Goal: Task Accomplishment & Management: Complete application form

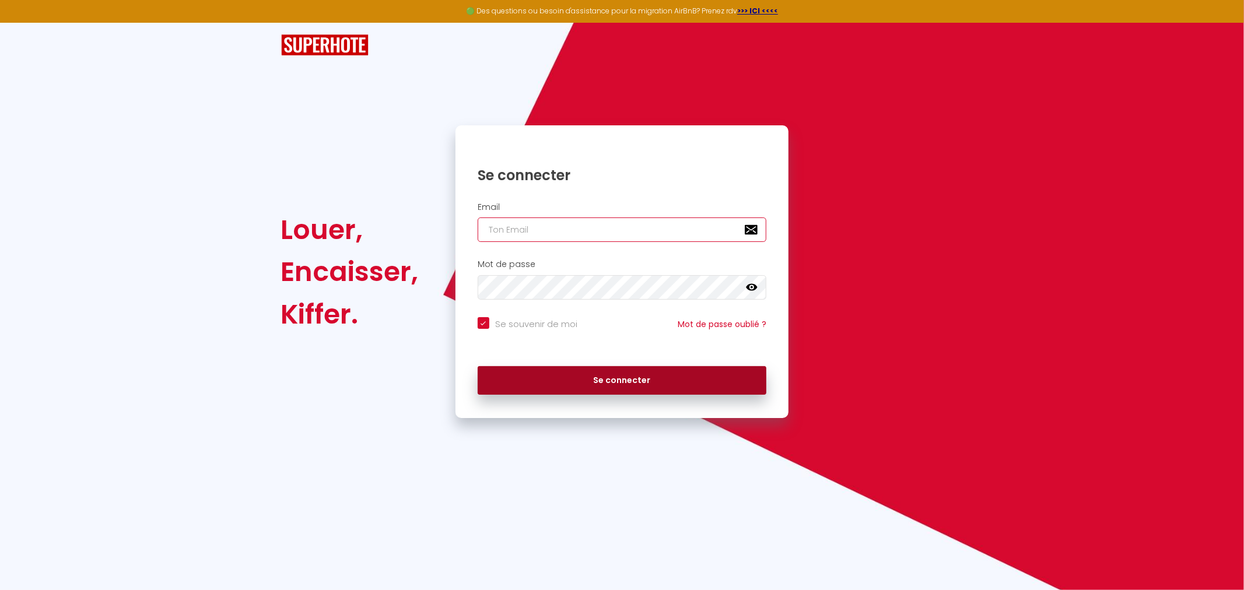
type input "[EMAIL_ADDRESS][DOMAIN_NAME]"
click at [584, 386] on button "Se connecter" at bounding box center [622, 380] width 289 height 29
checkbox input "true"
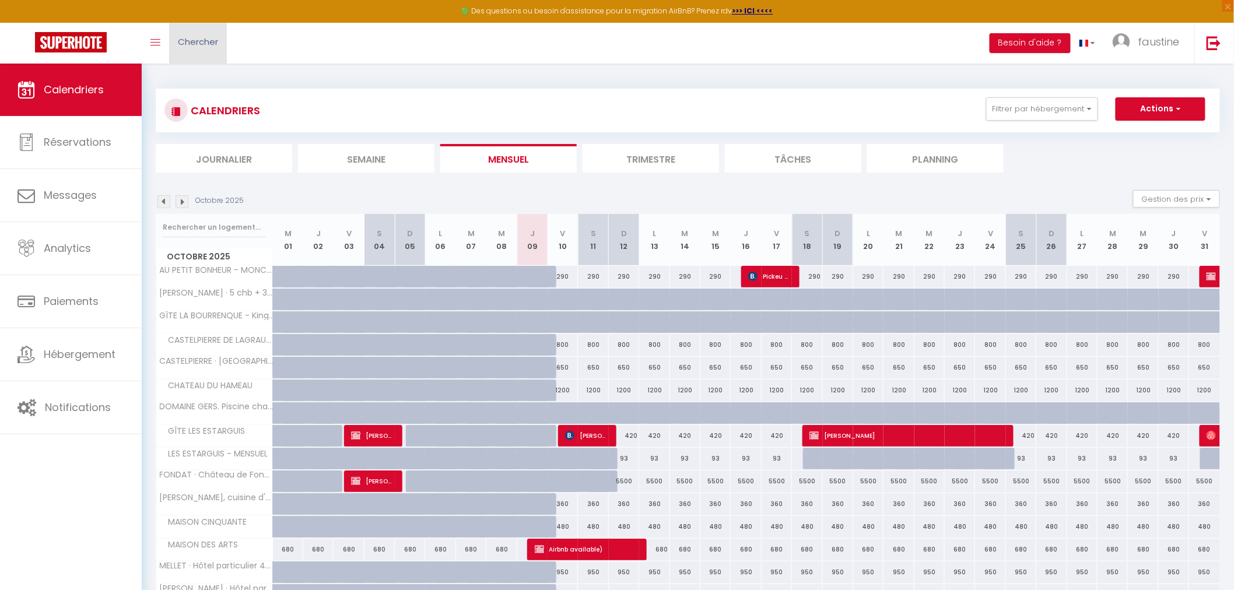
click at [191, 31] on link "Chercher" at bounding box center [198, 43] width 58 height 41
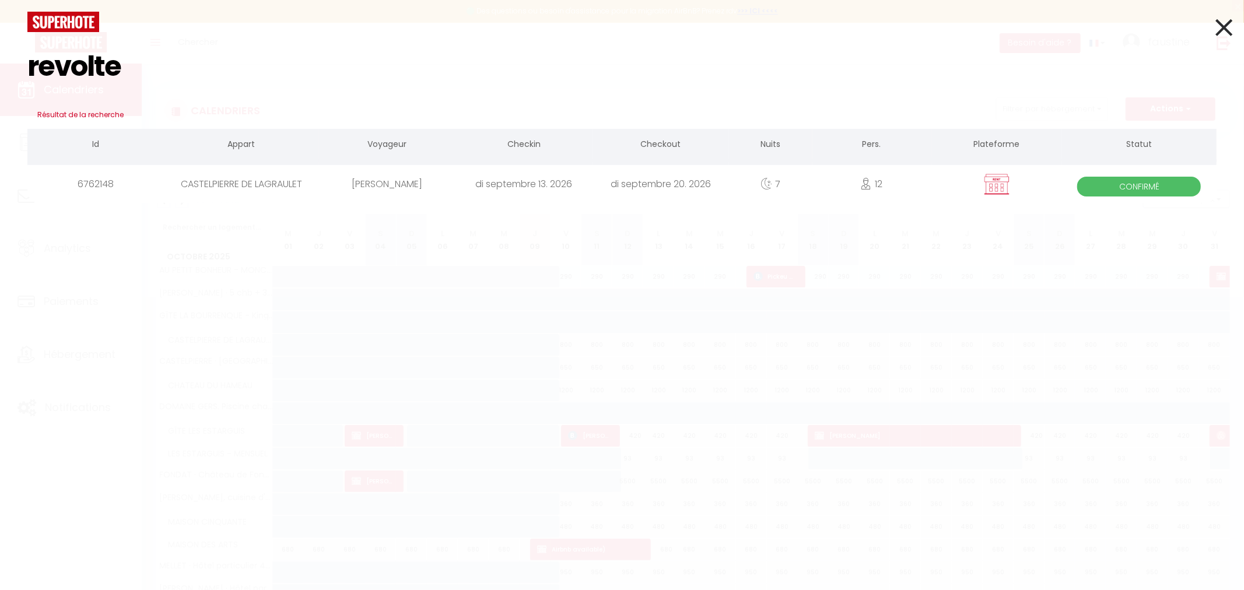
type input "revolte"
click at [249, 178] on div "CASTELPIERRE DE LAGRAULET" at bounding box center [241, 184] width 155 height 38
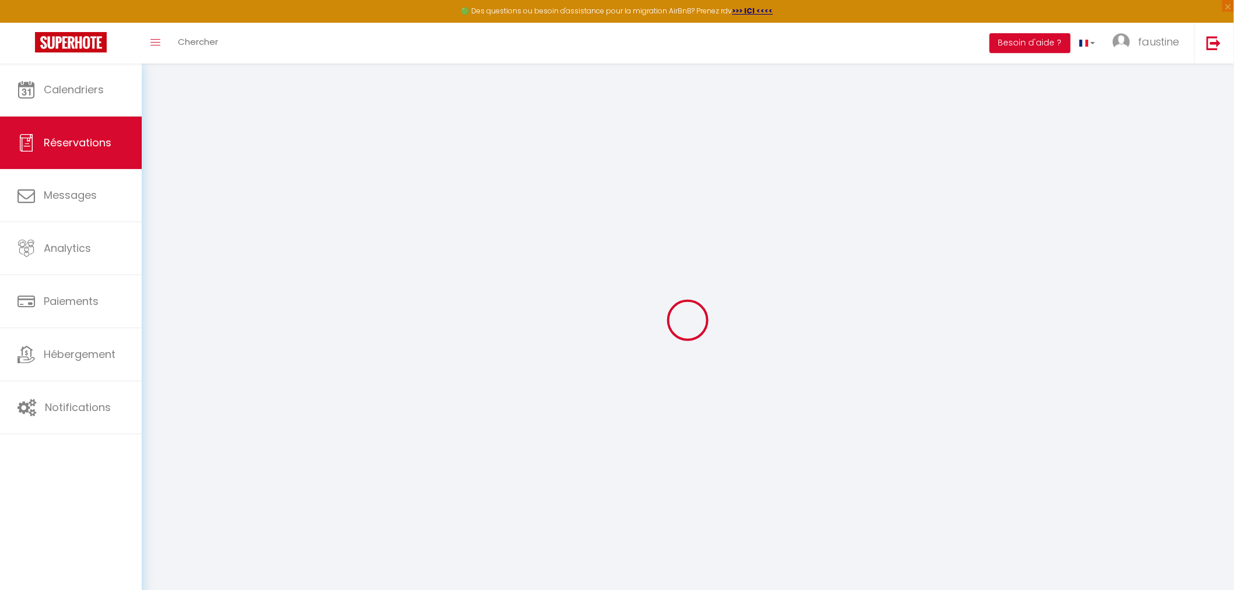
type input "Michel"
type input "Revolte"
type input "revolte.michel@orange.fr"
type input "0686079266"
select select "FR"
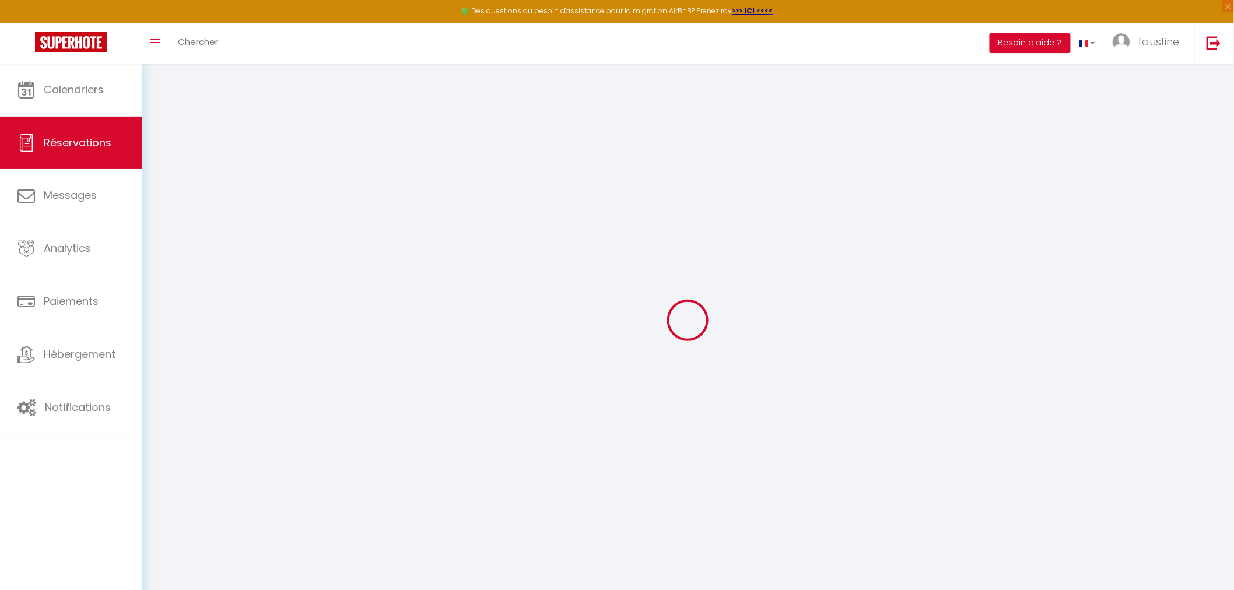
select select "55243"
select select "1"
type input "Dim 13 Septembre 2026"
select select
type input "Dim 20 Septembre 2026"
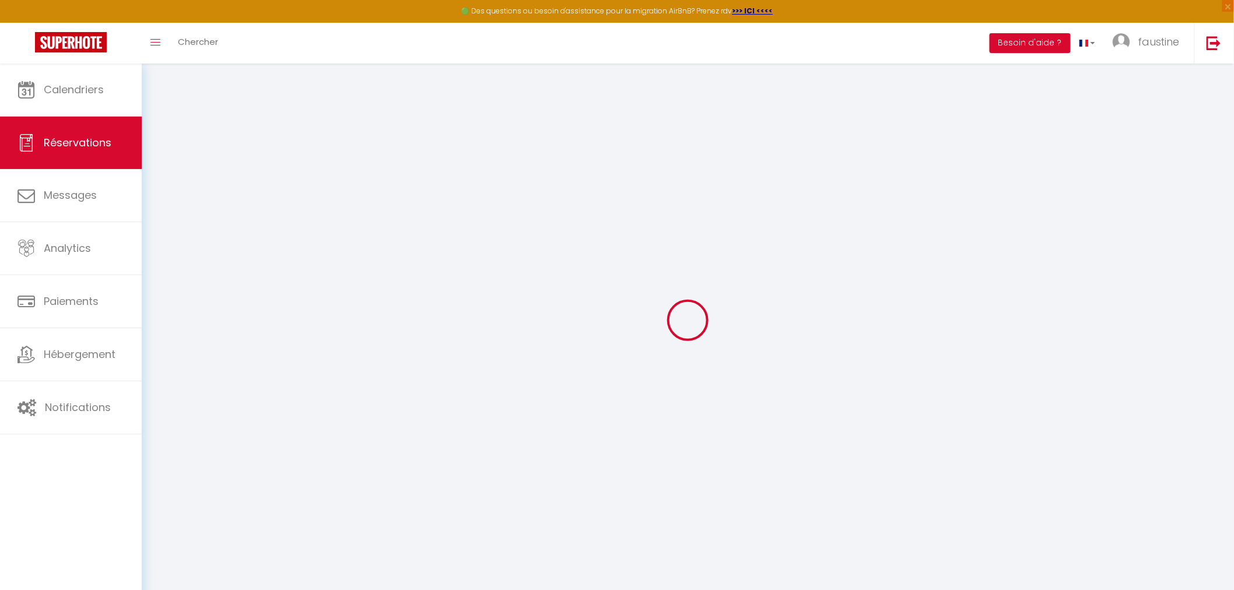
select select
type input "12"
select select "12"
select select
type input "4000"
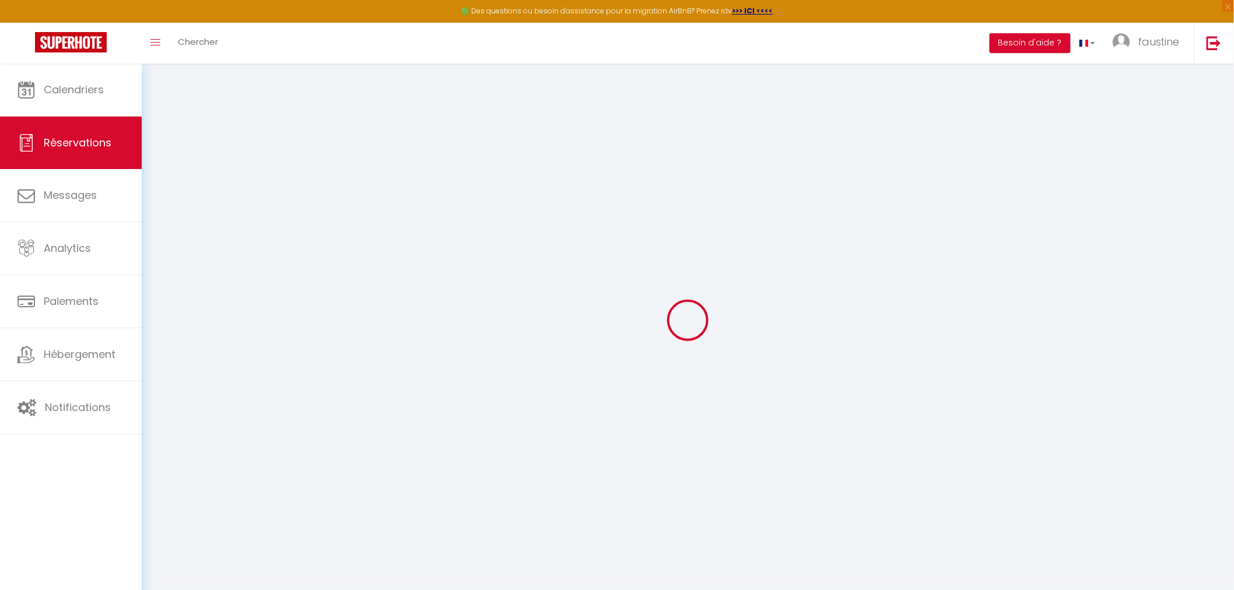
checkbox input "false"
type input "0"
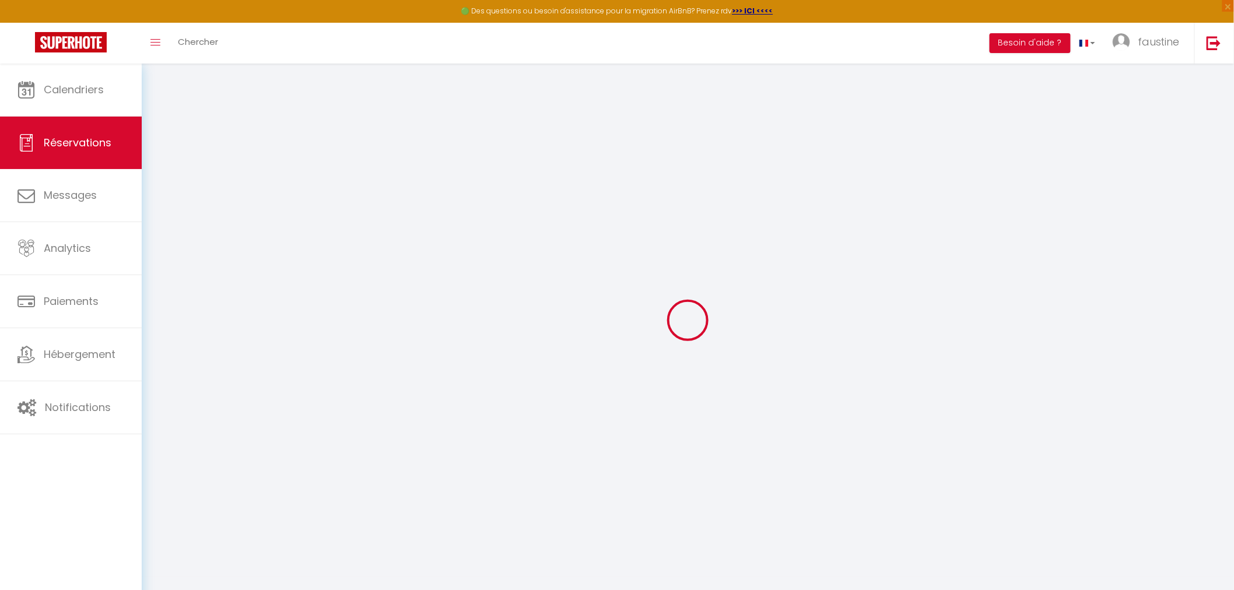
select select
select select "14"
checkbox input "false"
select select
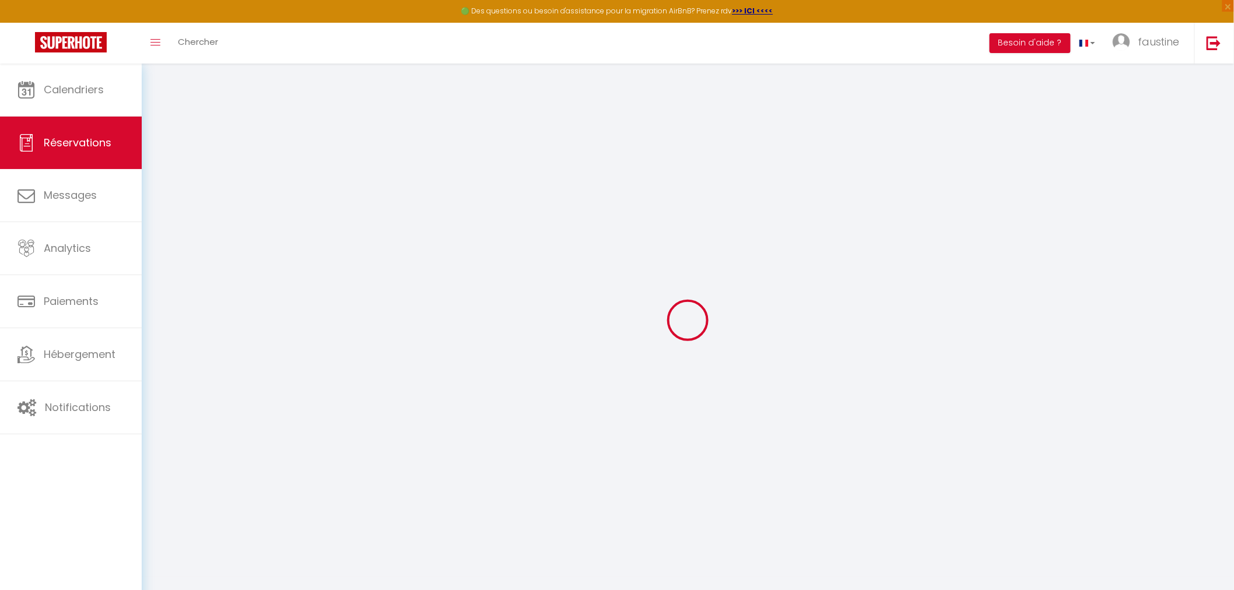
select select
checkbox input "false"
select select
checkbox input "false"
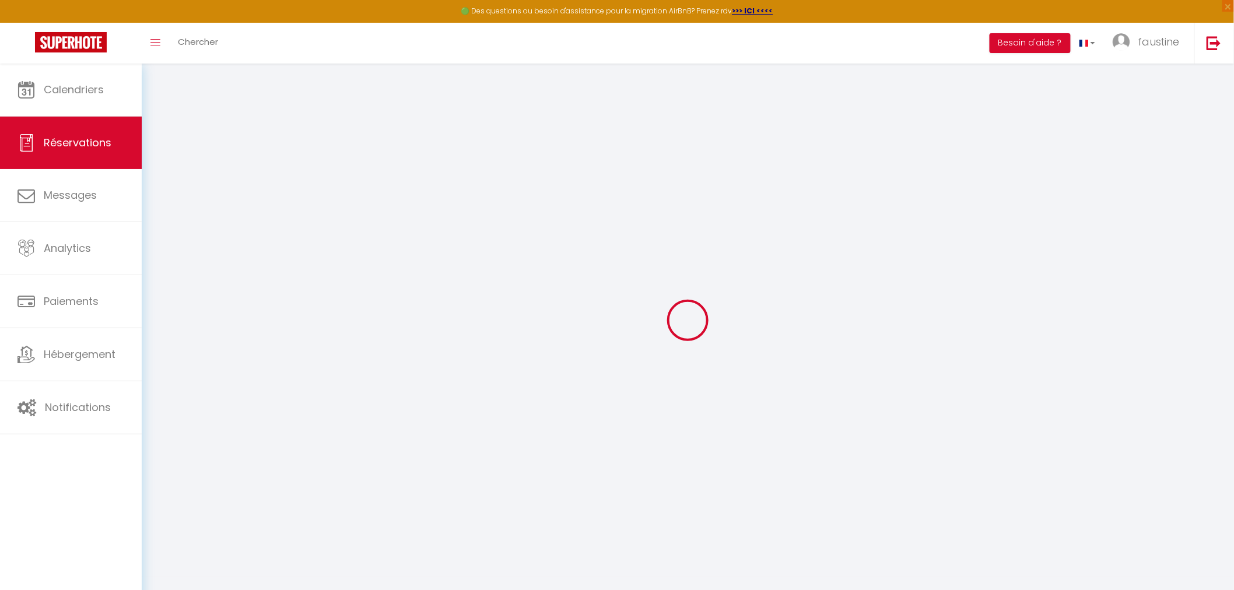
select select
checkbox input "false"
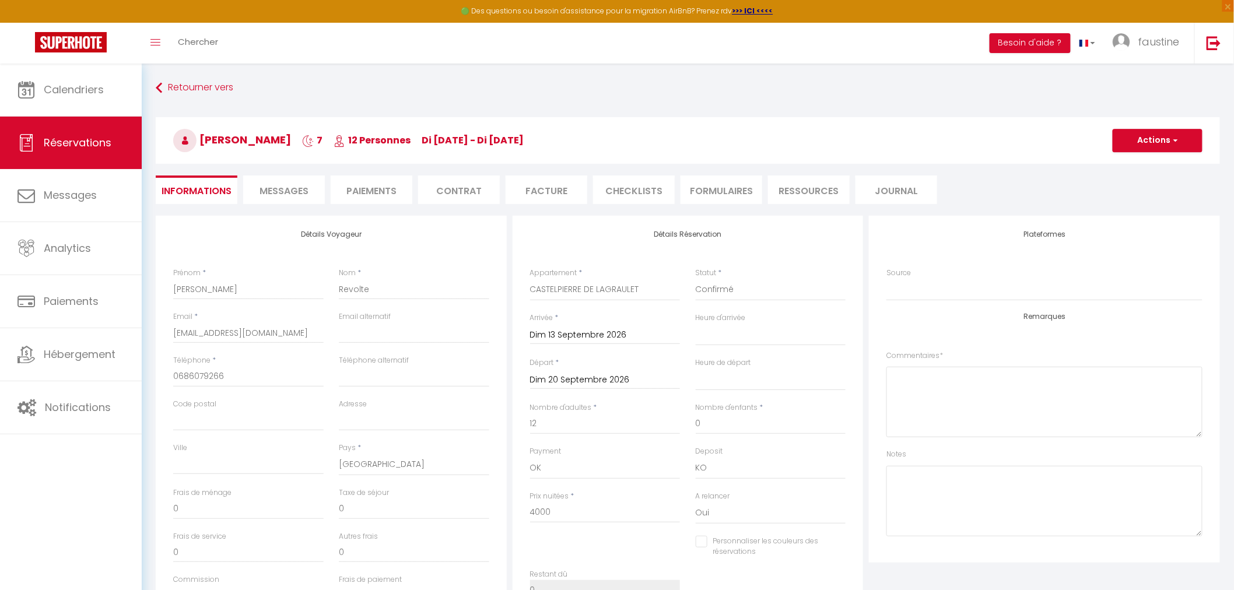
type input "181.4"
select select
checkbox input "false"
select select "17:00"
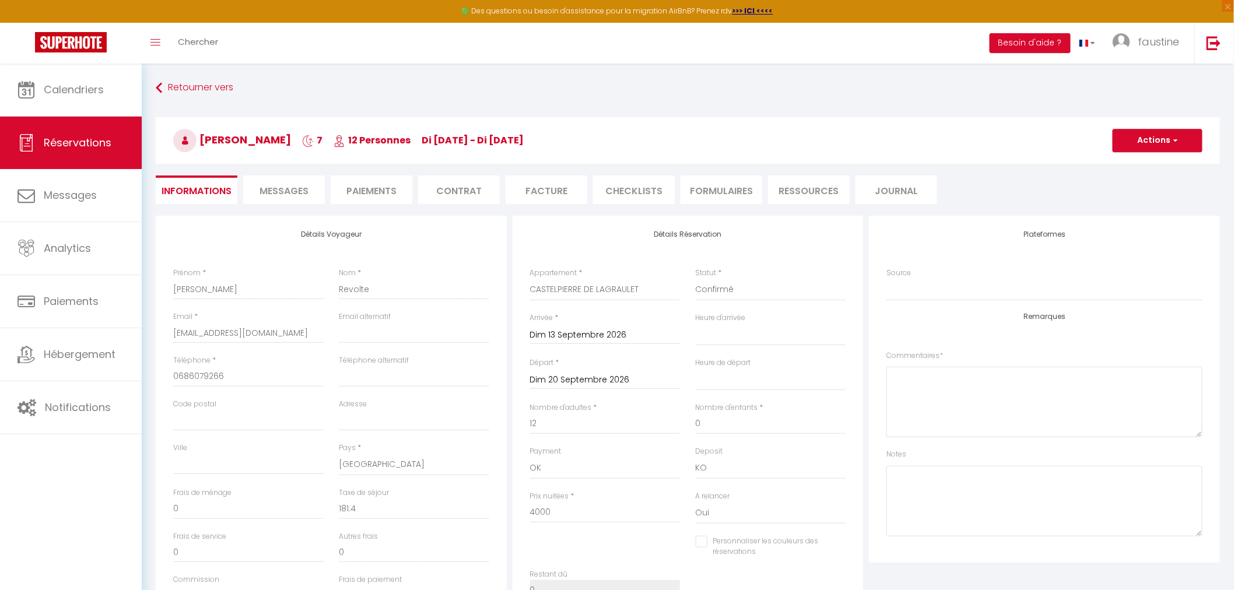
select select "10:00"
click at [306, 219] on div "Détails Voyageur Prénom * Michel Nom * Revolte Email * revolte.michel@orange.fr…" at bounding box center [331, 424] width 351 height 417
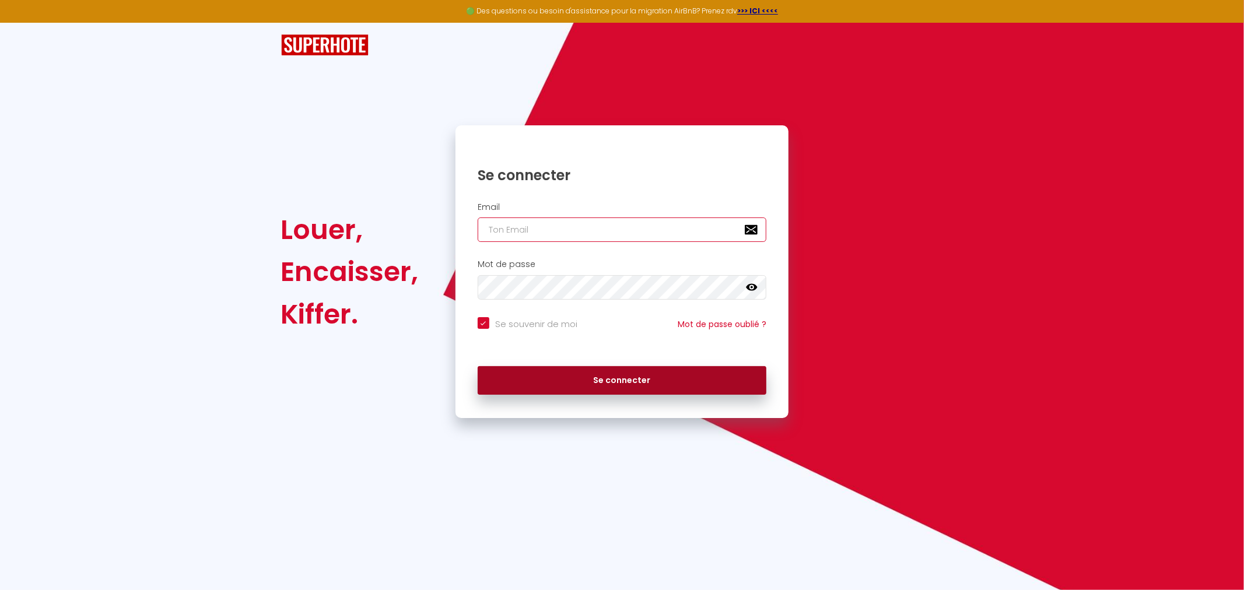
type input "[EMAIL_ADDRESS][DOMAIN_NAME]"
click at [637, 386] on button "Se connecter" at bounding box center [622, 380] width 289 height 29
checkbox input "true"
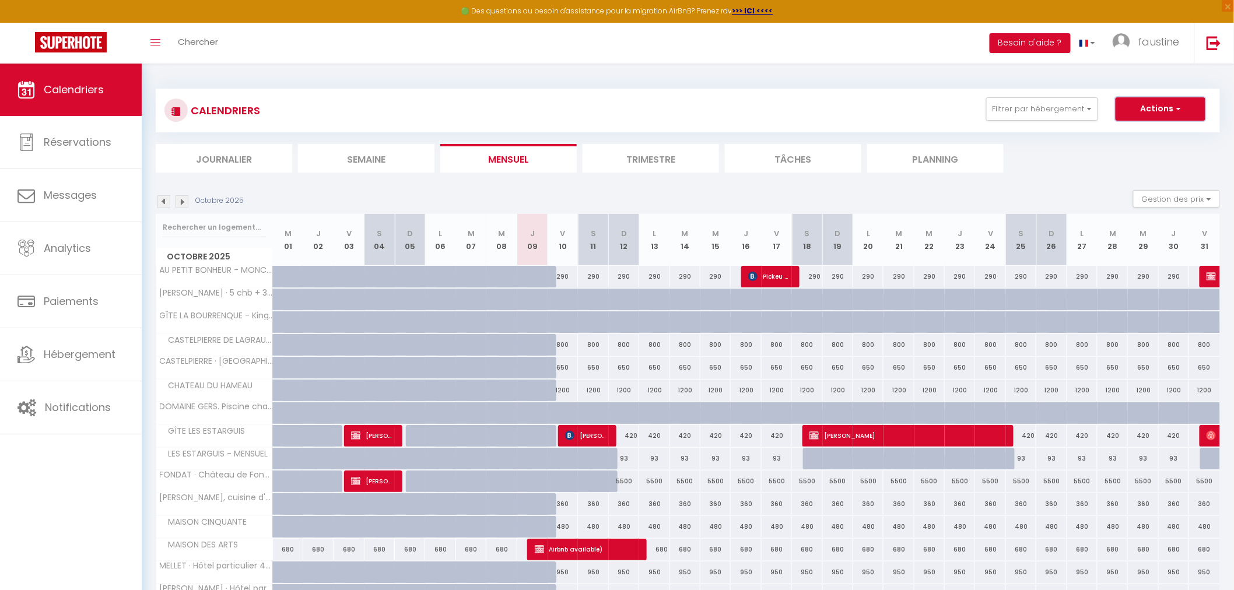
click at [1160, 106] on button "Actions" at bounding box center [1161, 108] width 90 height 23
click at [1105, 136] on link "Nouvelle réservation" at bounding box center [1148, 135] width 101 height 17
select select
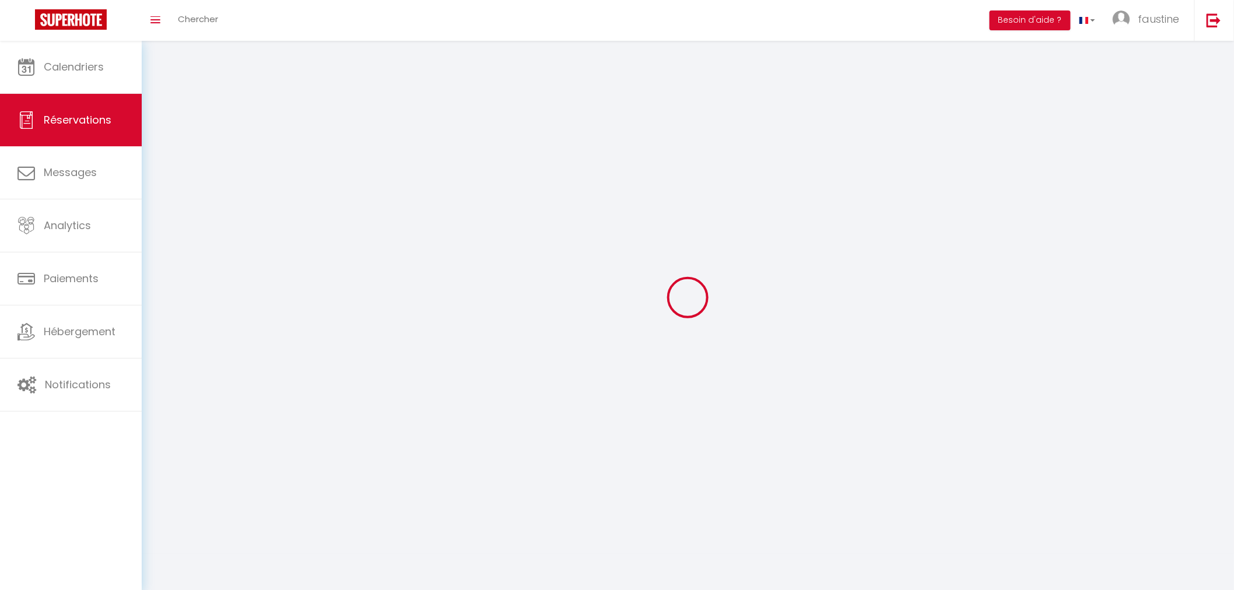
select select
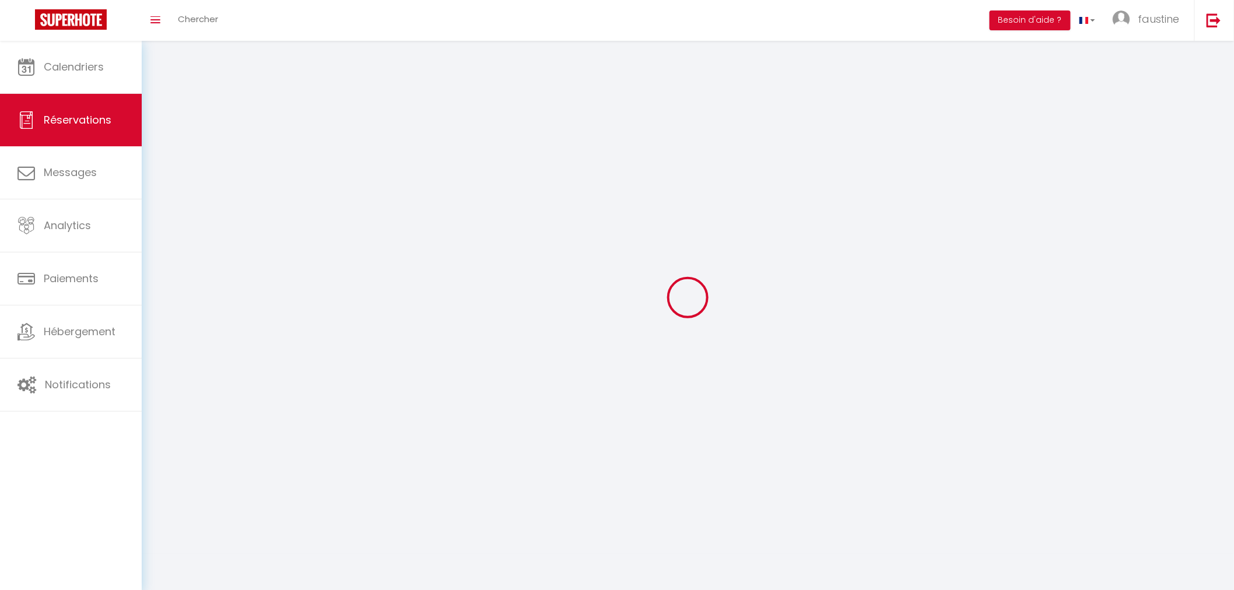
select select
checkbox input "false"
select select
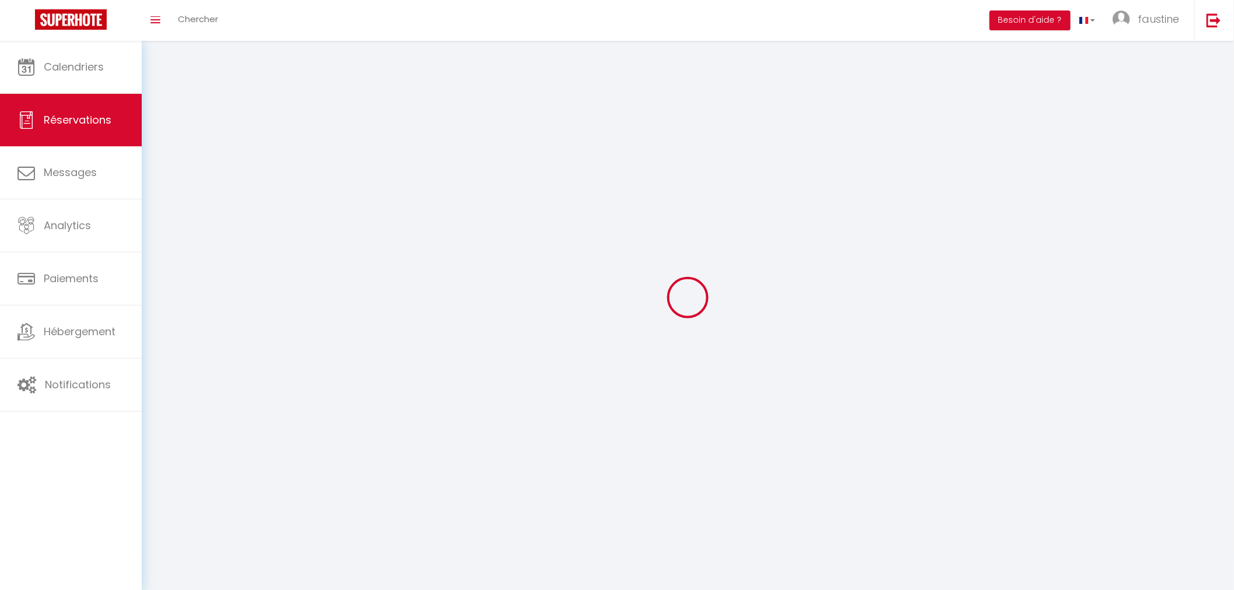
select select
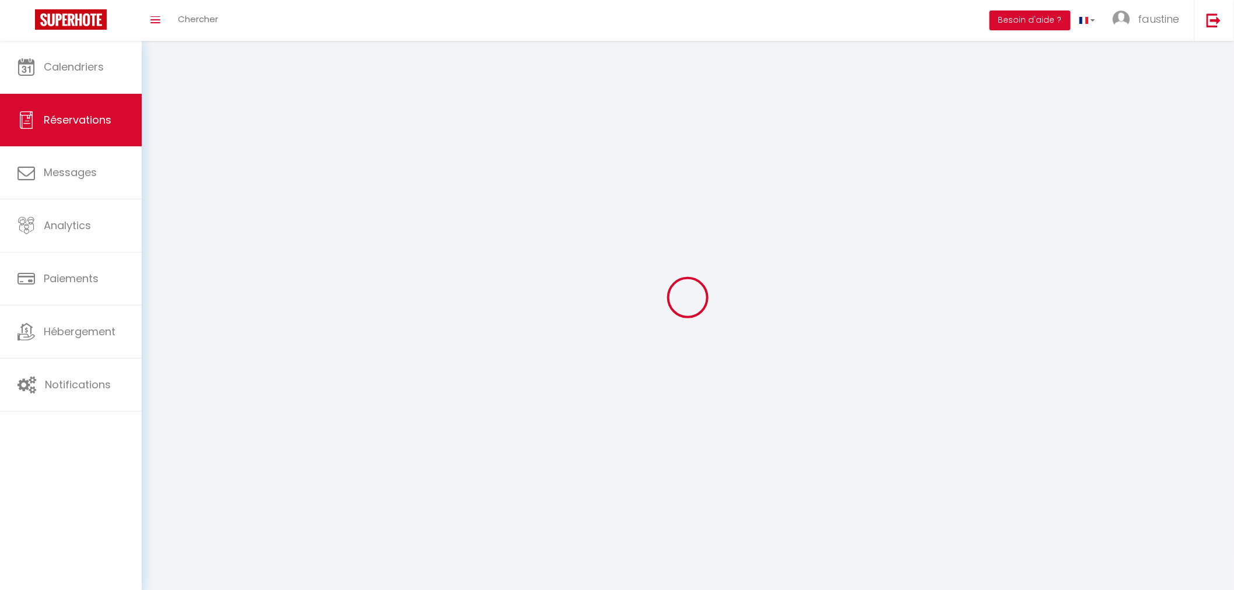
checkbox input "false"
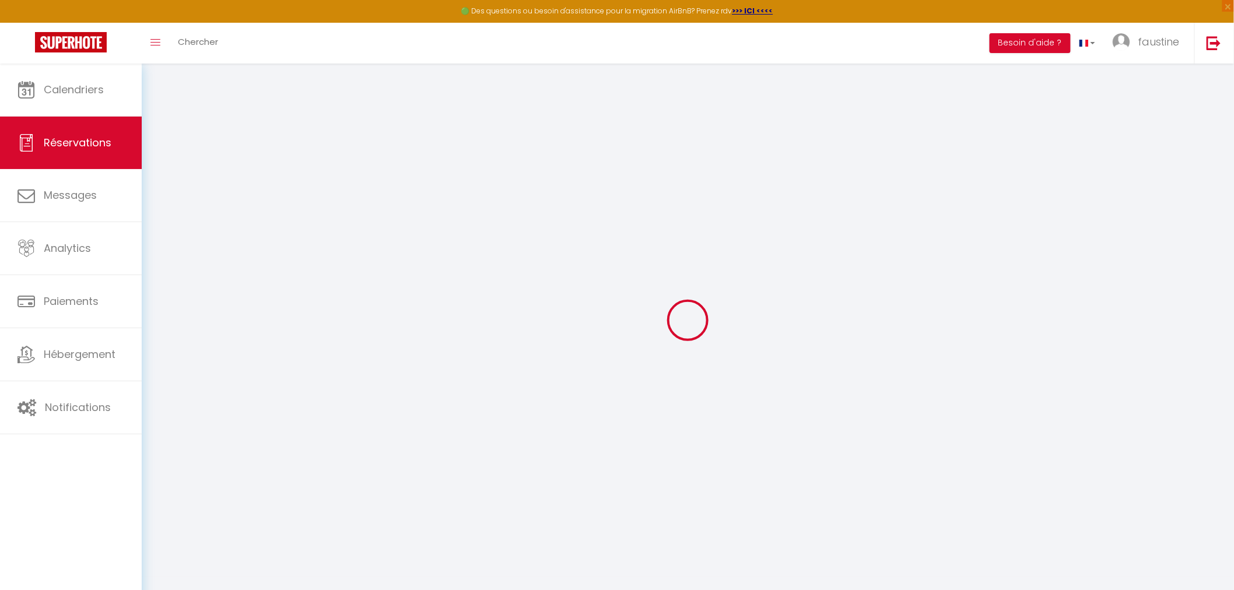
select select
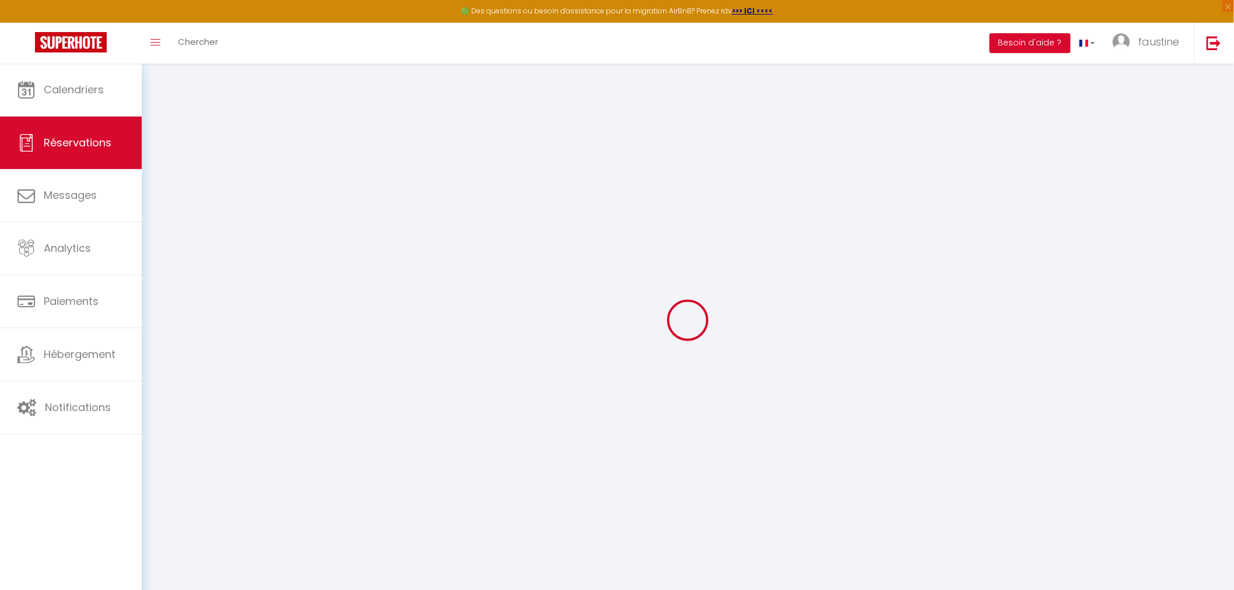
select select
checkbox input "false"
select select
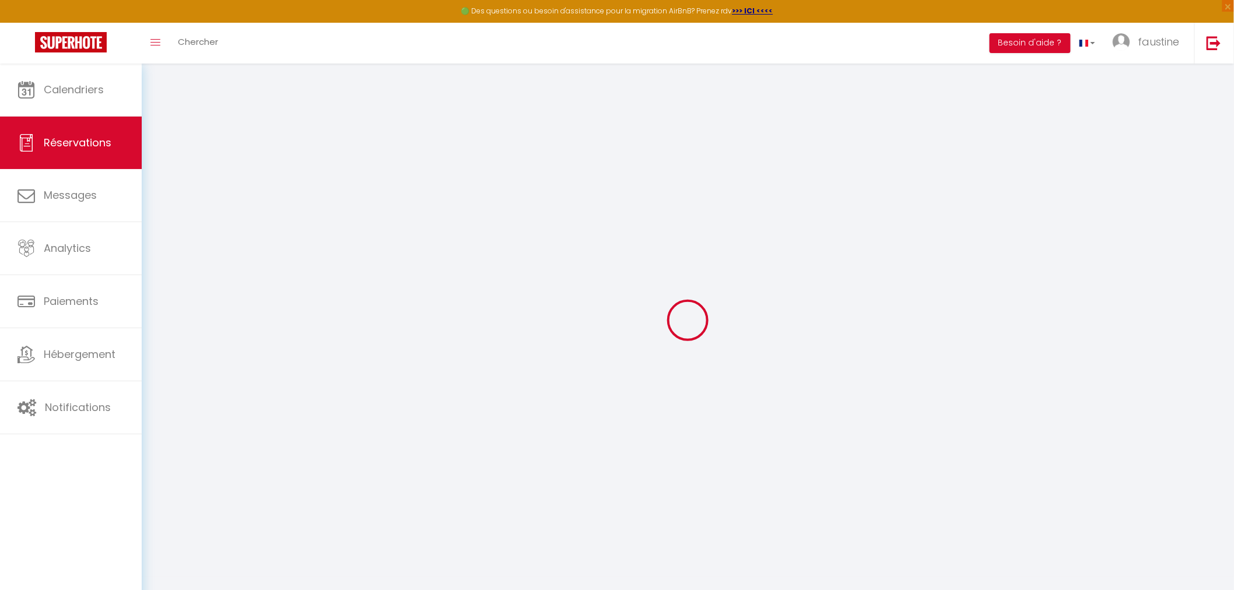
select select
checkbox input "false"
select select
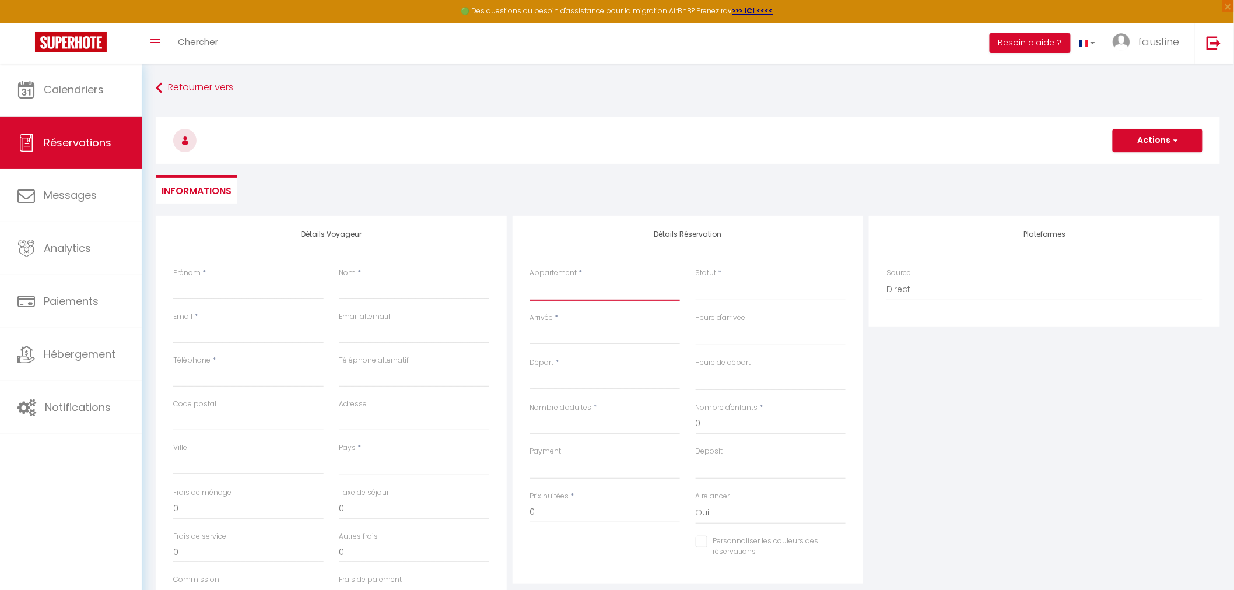
click at [555, 288] on select "AU PETIT BONHEUR - MONCRABEAU LE BERNES · 5 chb + 3 sdb, pétanque, piscine, tyr…" at bounding box center [605, 290] width 150 height 22
select select "55243"
click at [530, 279] on select "AU PETIT BONHEUR - MONCRABEAU LE BERNES · 5 chb + 3 sdb, pétanque, piscine, tyr…" at bounding box center [605, 290] width 150 height 22
select select
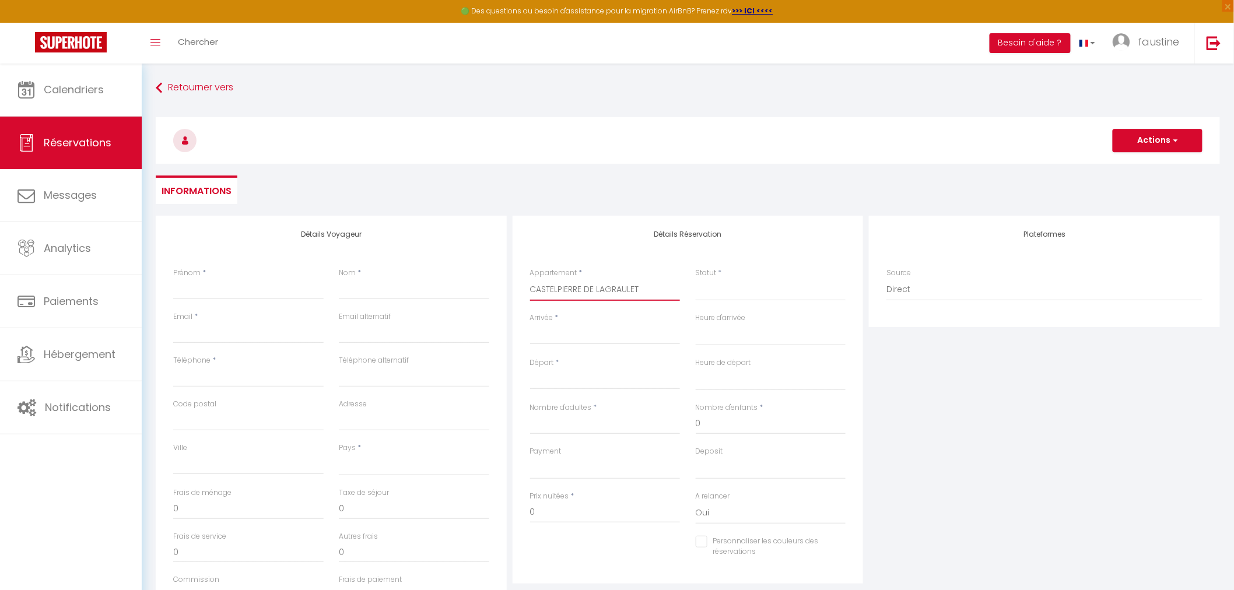
select select
checkbox input "false"
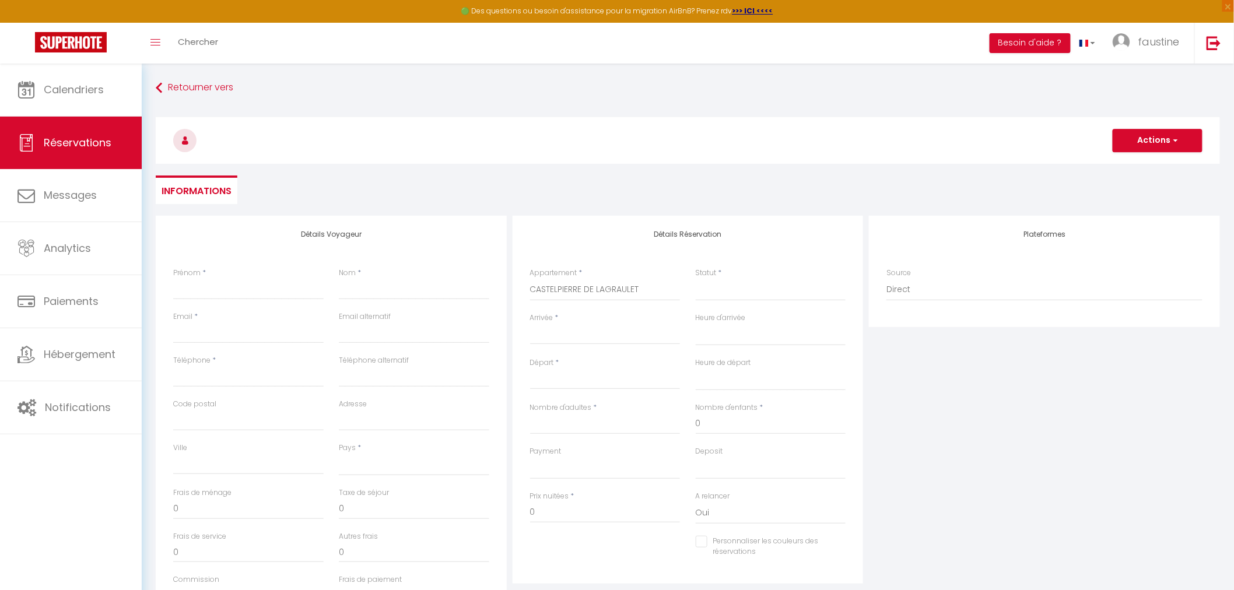
select select
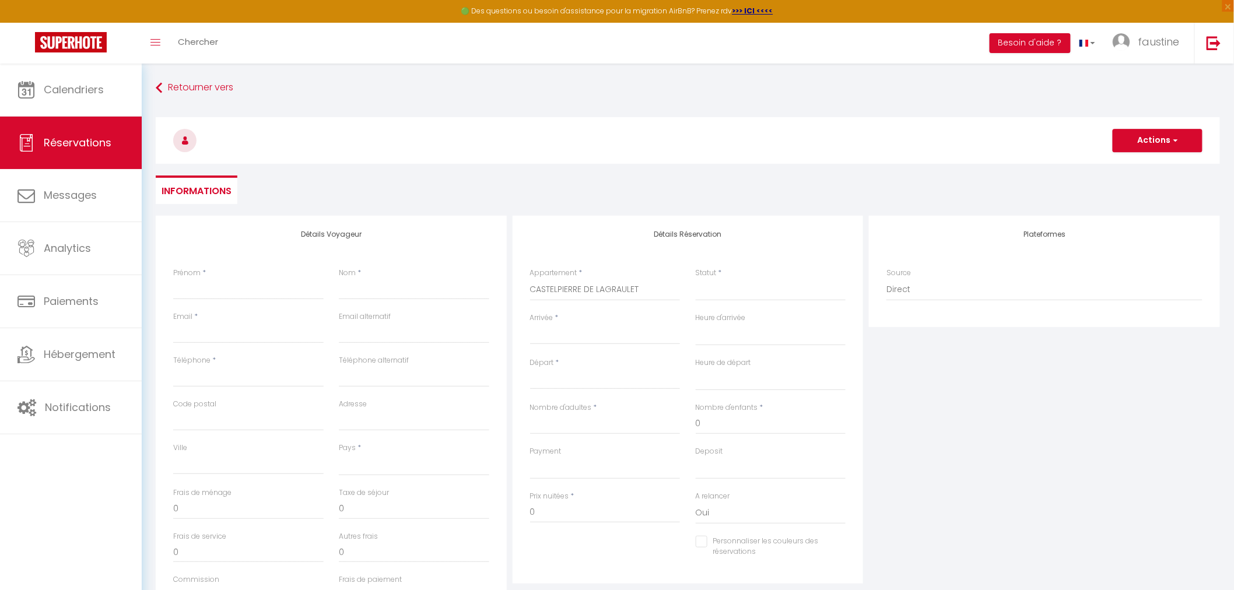
select select
checkbox input "false"
click at [556, 336] on input "Arrivée" at bounding box center [605, 335] width 150 height 15
click at [692, 352] on span ">" at bounding box center [692, 355] width 25 height 23
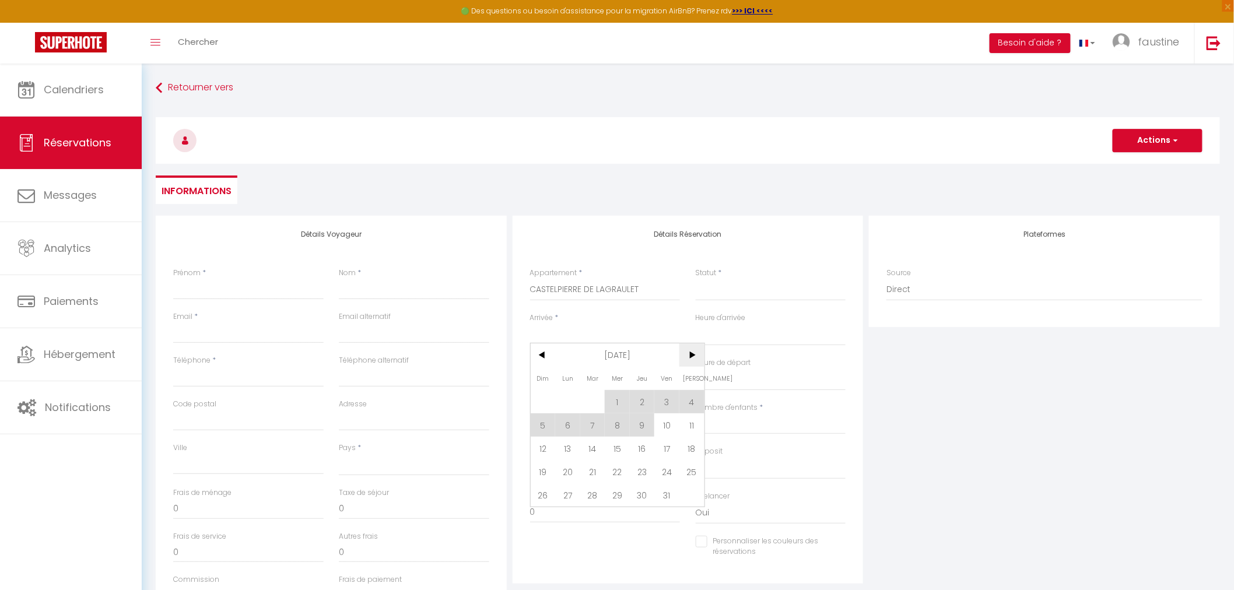
click at [692, 352] on span ">" at bounding box center [692, 355] width 25 height 23
click at [661, 449] on span "20" at bounding box center [666, 448] width 25 height 23
select select
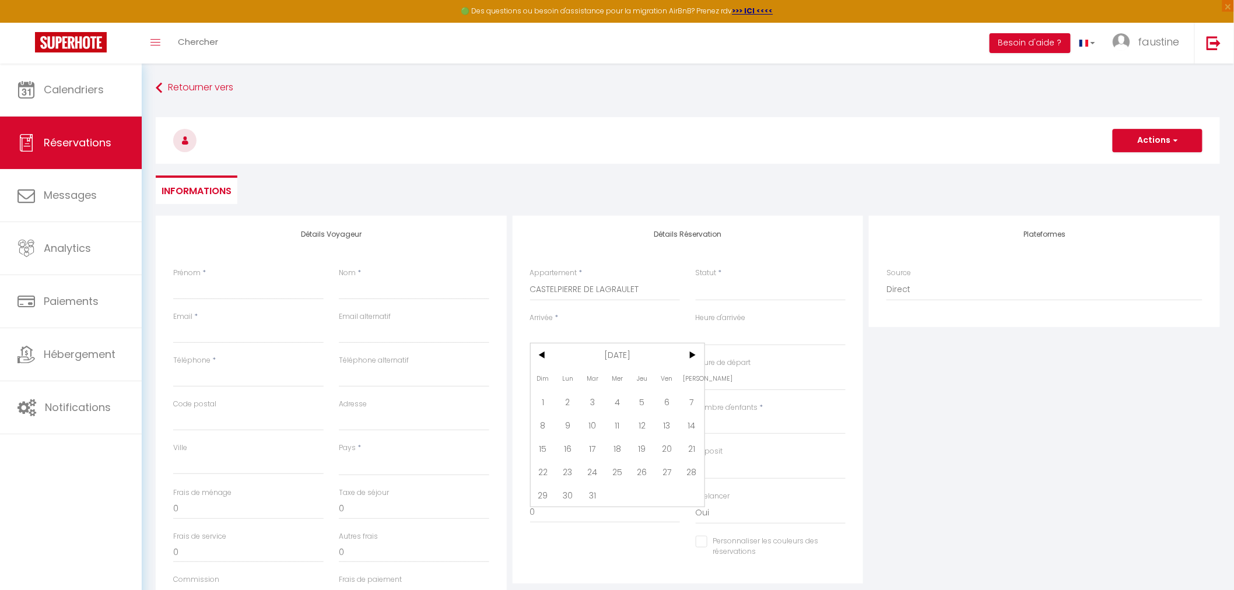
select select
type input "Ven 20 Mars 2026"
select select
type input "Sam 21 Mars 2026"
select select
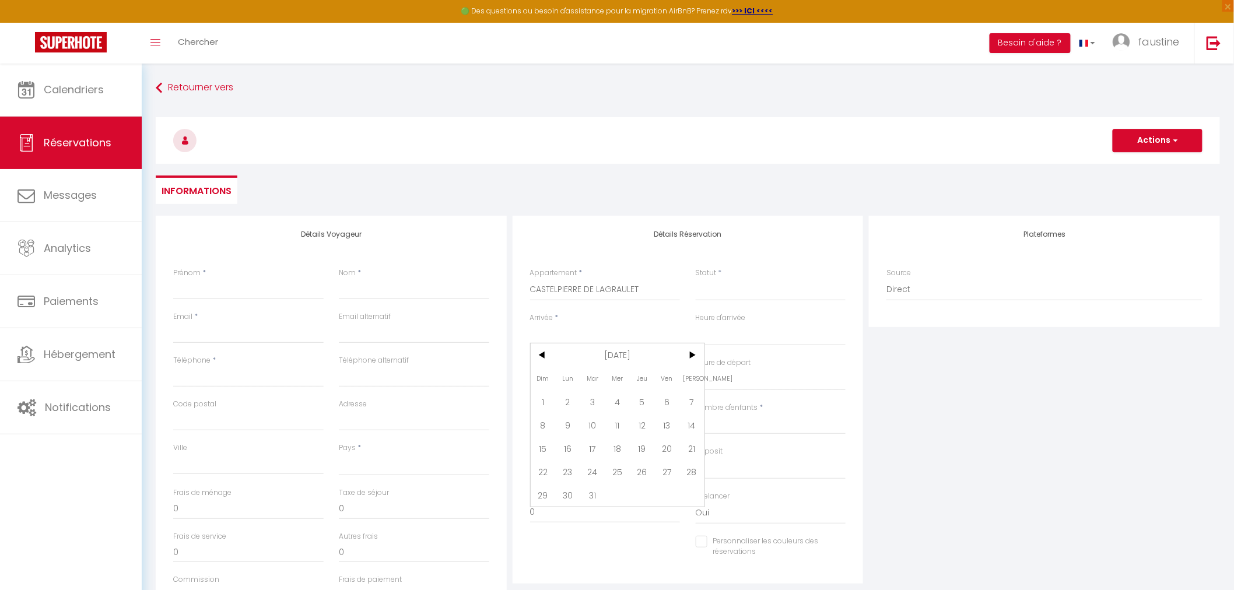
select select
checkbox input "false"
click at [549, 374] on input "Sam 21 Mars 2026" at bounding box center [605, 380] width 150 height 15
click at [542, 513] on span "22" at bounding box center [543, 516] width 25 height 23
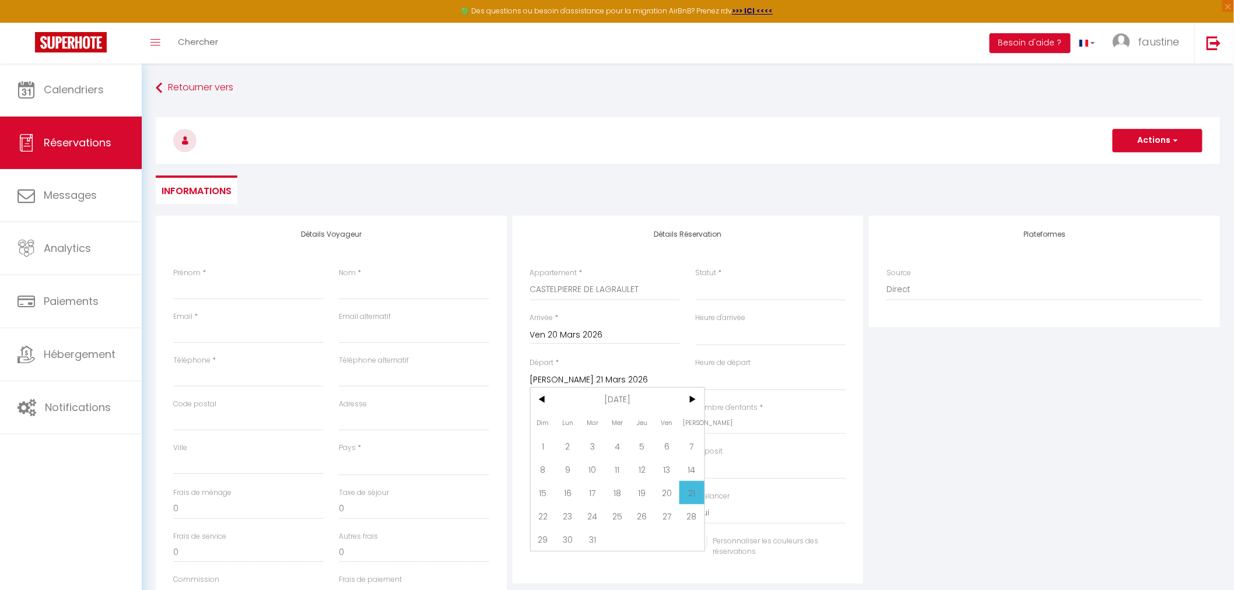
select select
type input "Dim 22 Mars 2026"
select select
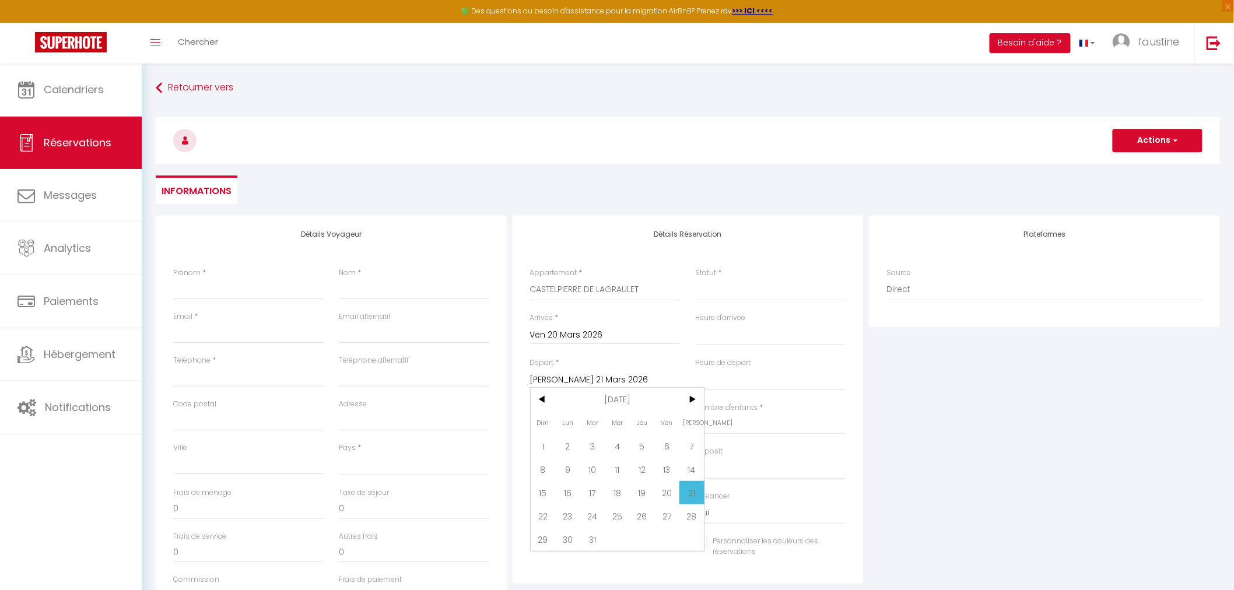
select select
checkbox input "false"
click at [568, 428] on input "Nombre d'adultes" at bounding box center [605, 424] width 150 height 21
type input "1"
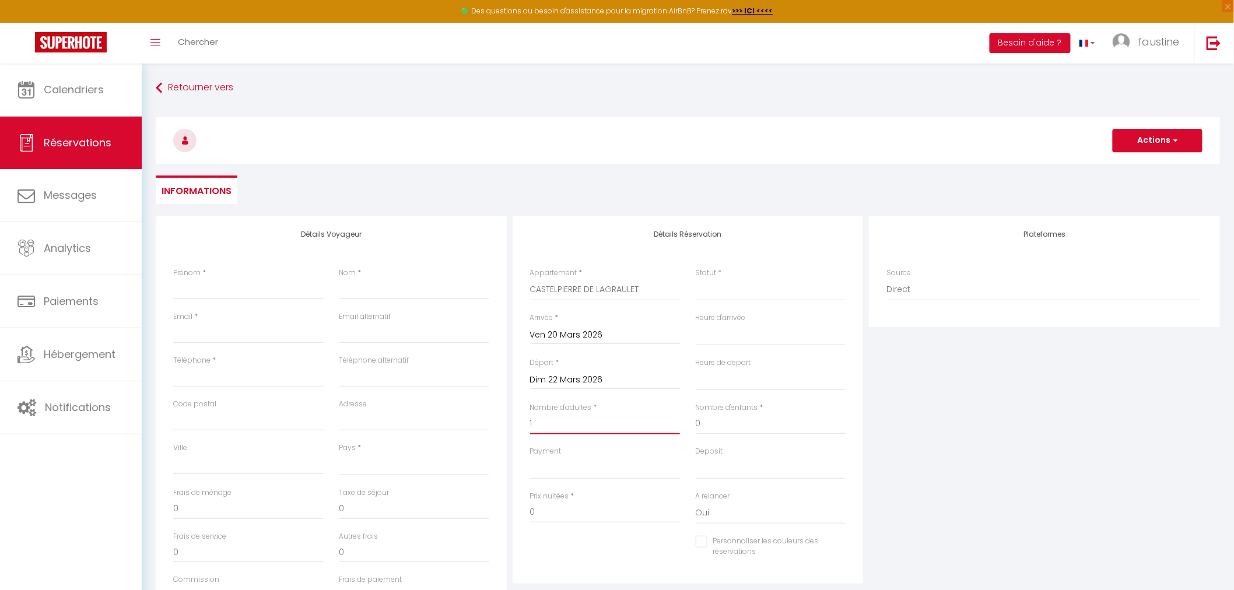
select select
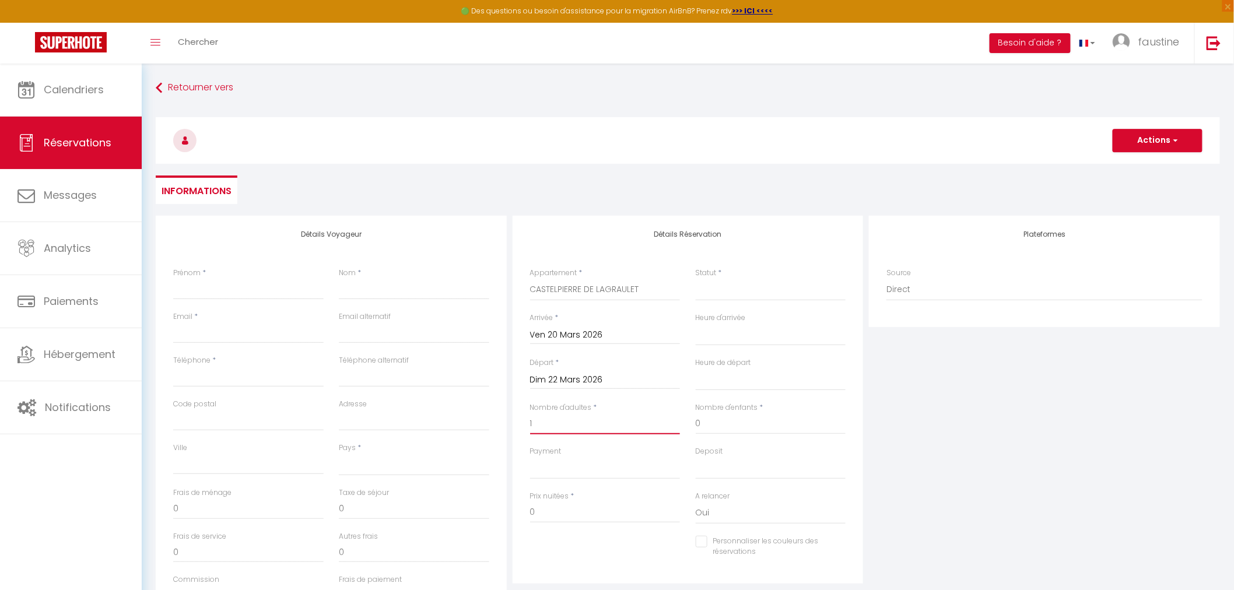
select select
checkbox input "false"
type input "18"
select select
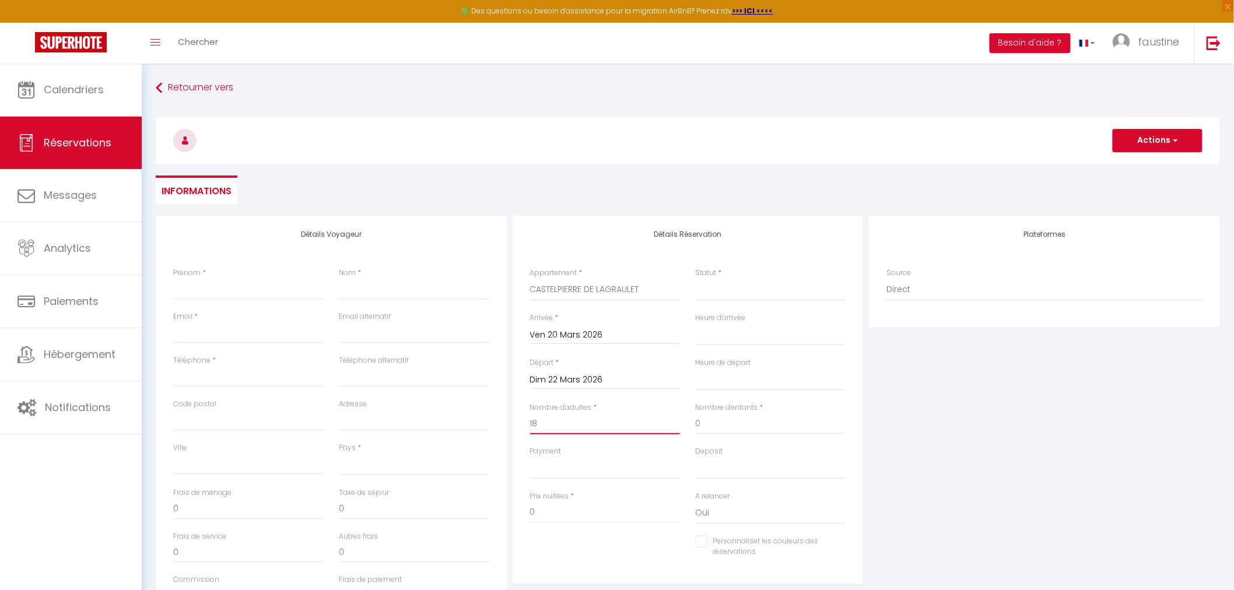
select select
checkbox input "false"
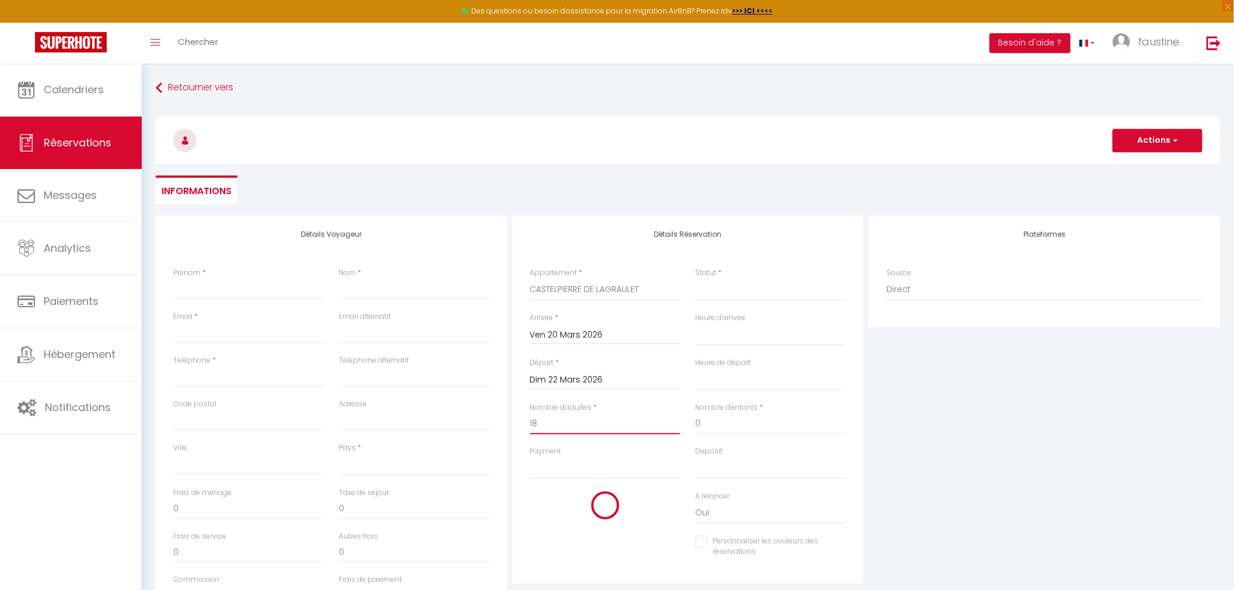
select select
type input "400"
type input "4.32"
select select
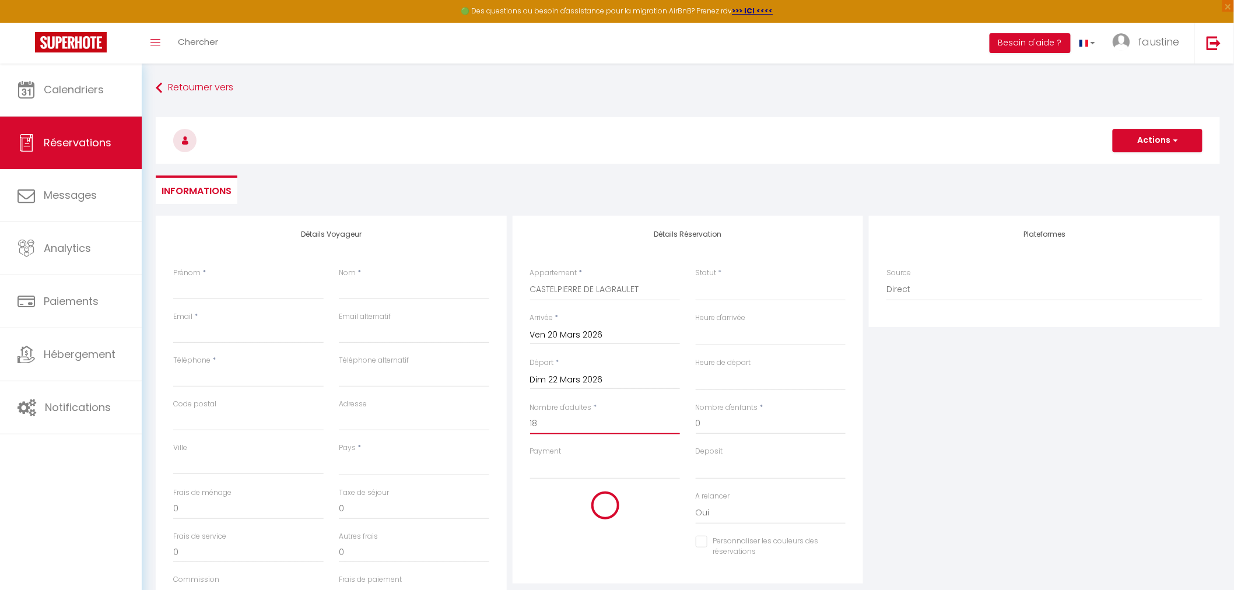
select select
type input "1600"
checkbox input "false"
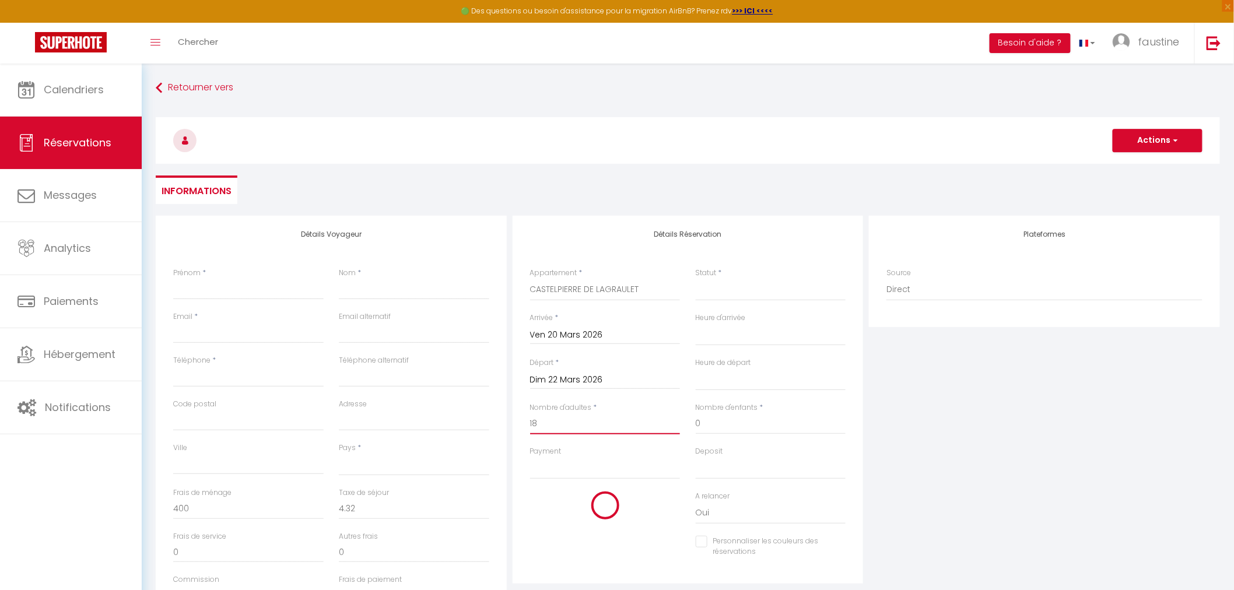
select select
type input "77.76"
select select
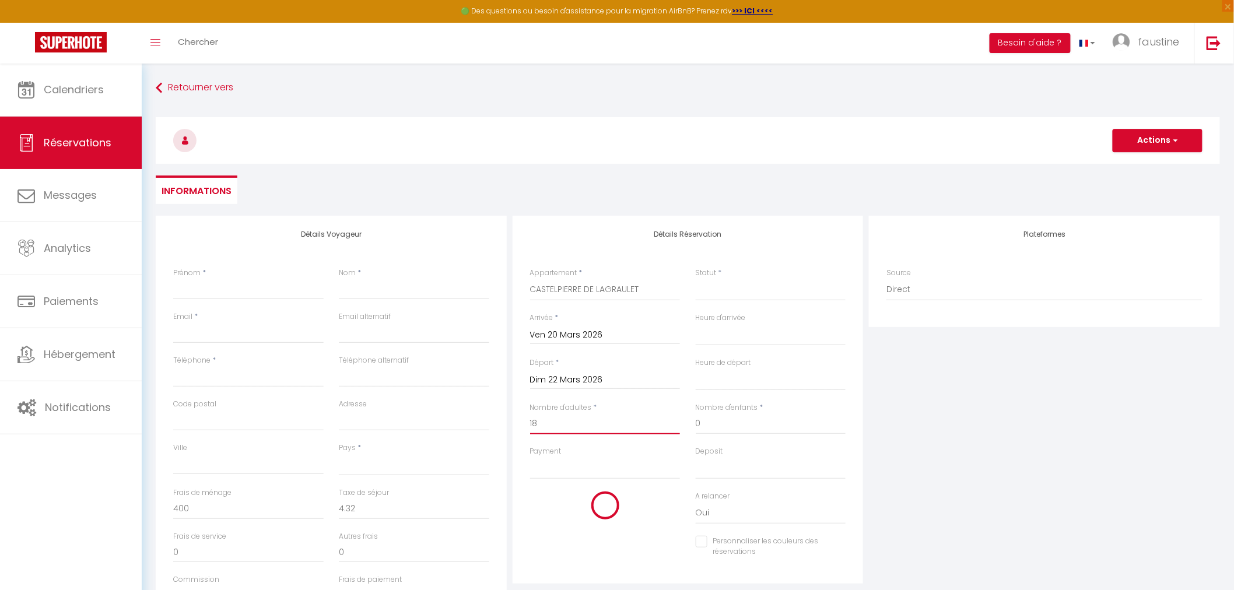
select select
checkbox input "false"
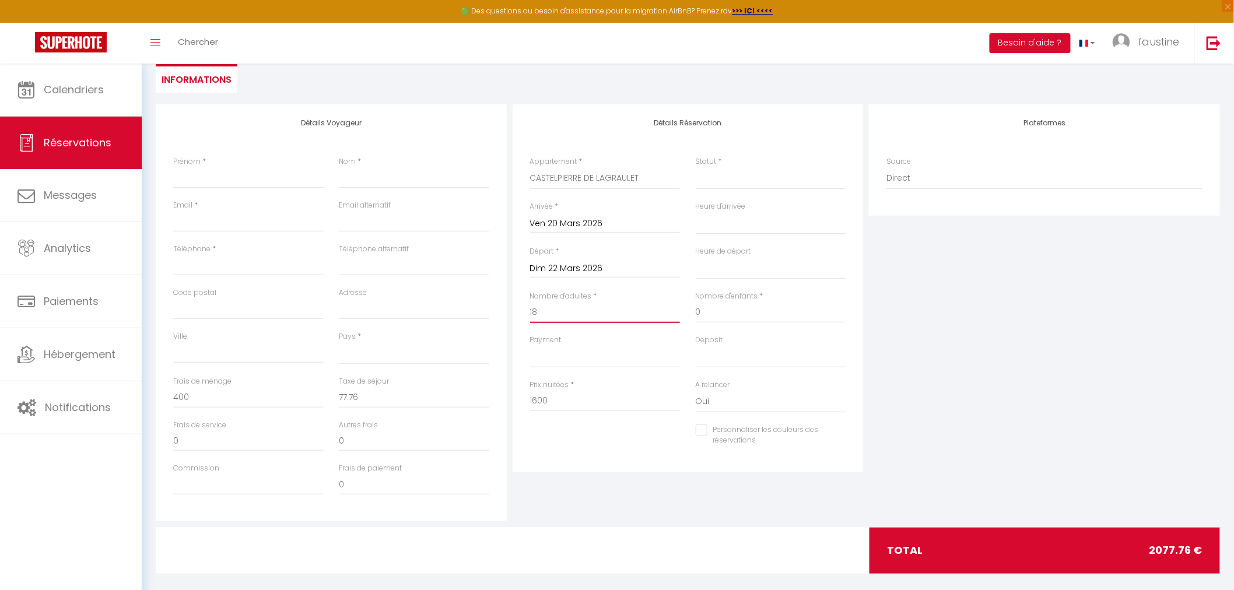
scroll to position [124, 0]
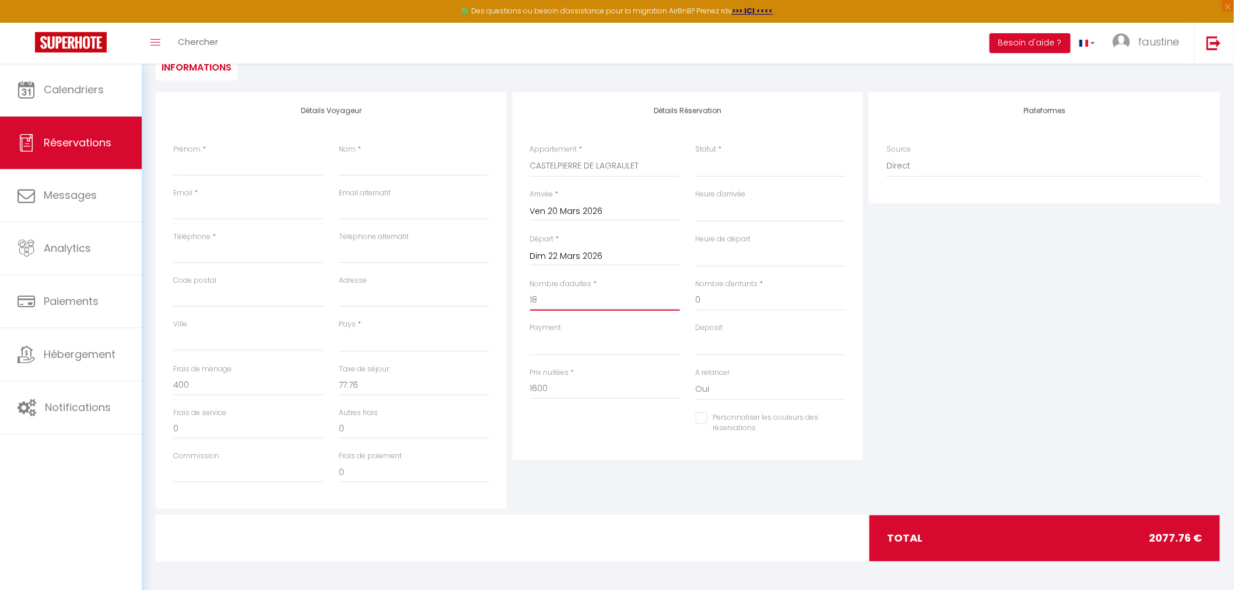
type input "18"
